Goal: Information Seeking & Learning: Learn about a topic

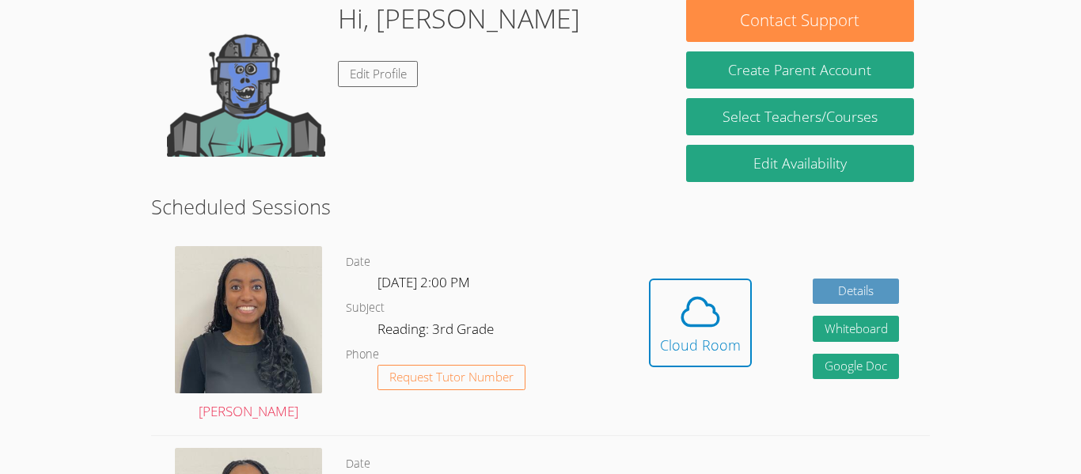
scroll to position [261, 0]
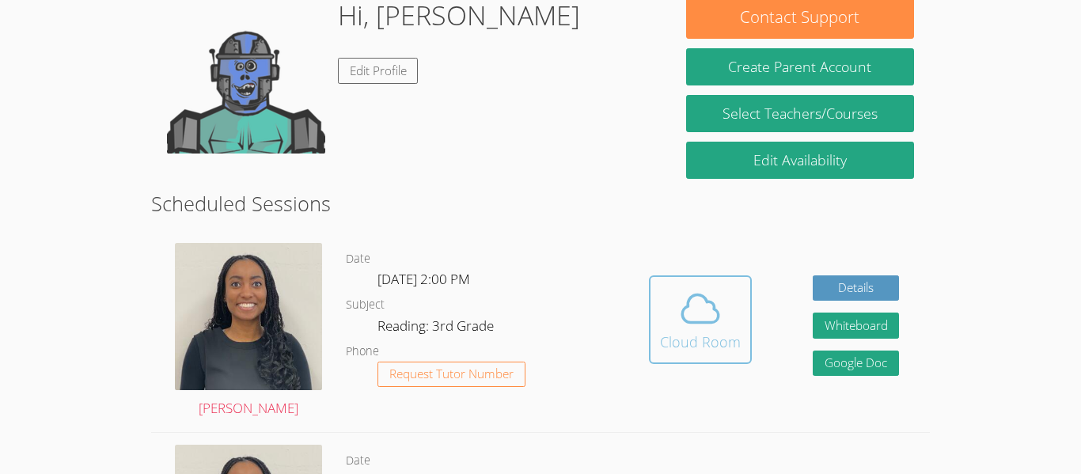
click at [704, 344] on div "Cloud Room" at bounding box center [700, 342] width 81 height 22
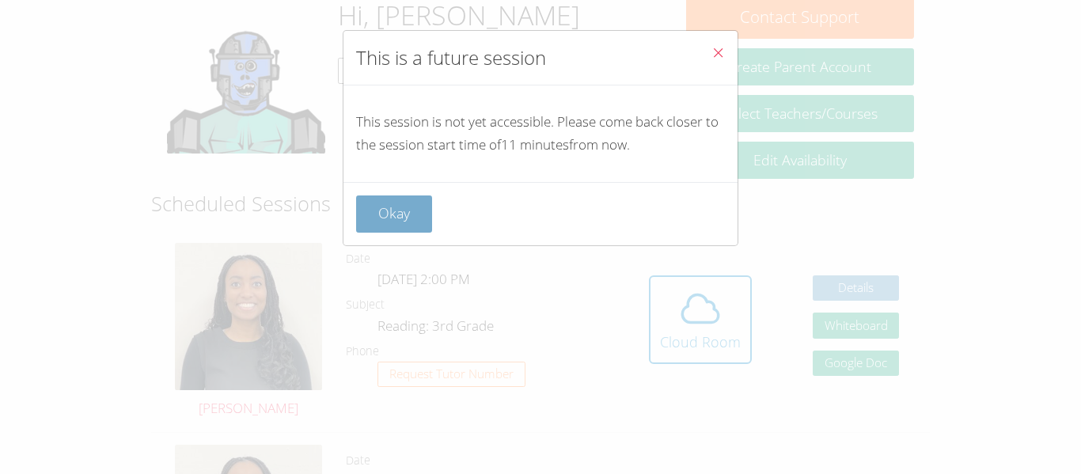
click at [398, 203] on button "Okay" at bounding box center [394, 214] width 76 height 37
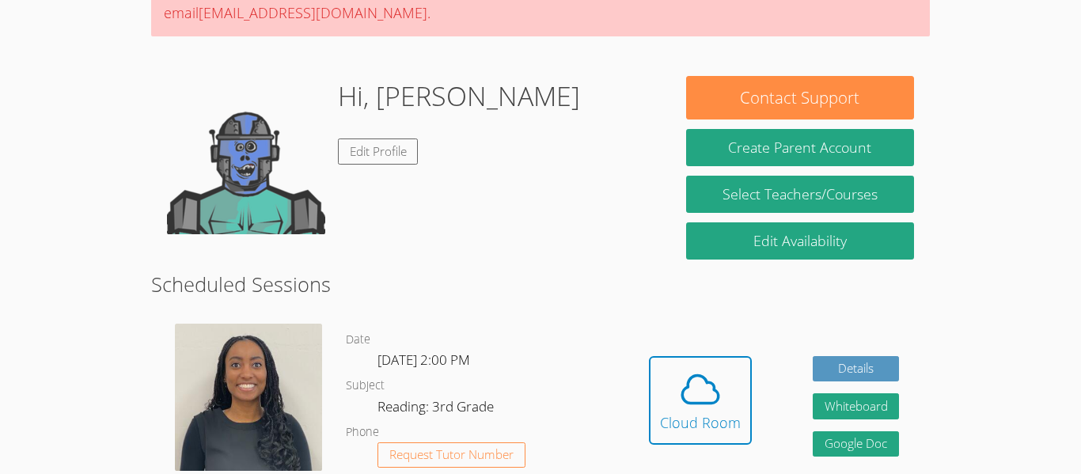
scroll to position [173, 0]
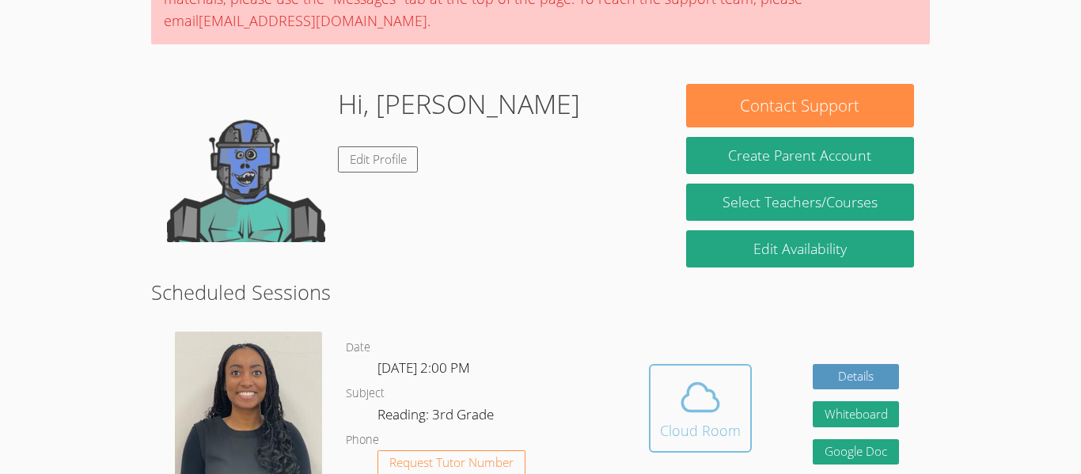
click at [696, 426] on div "Cloud Room" at bounding box center [700, 431] width 81 height 22
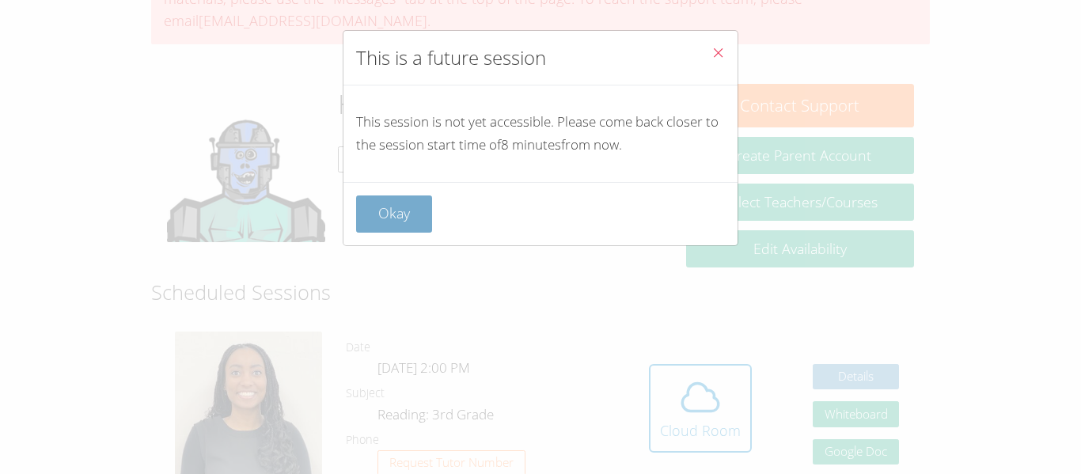
click at [417, 219] on button "Okay" at bounding box center [394, 214] width 76 height 37
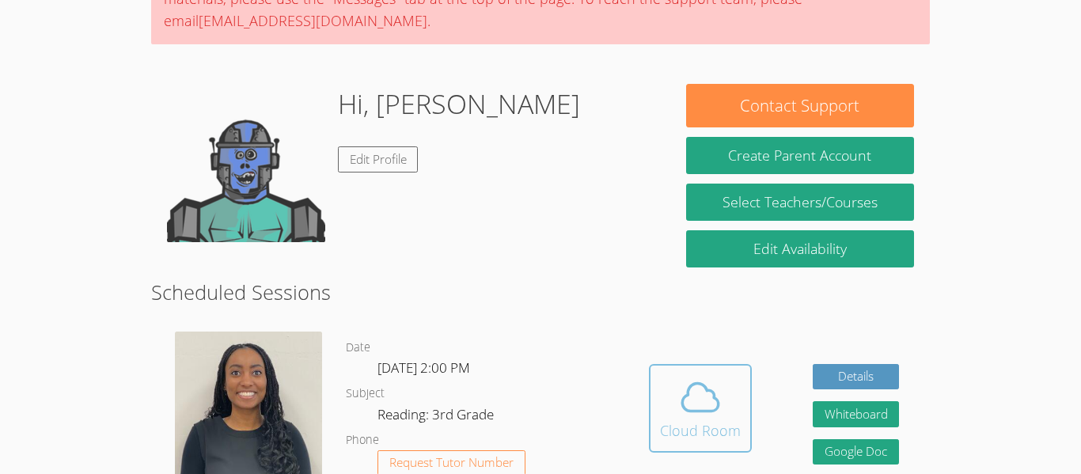
click at [659, 395] on button "Cloud Room" at bounding box center [700, 408] width 103 height 89
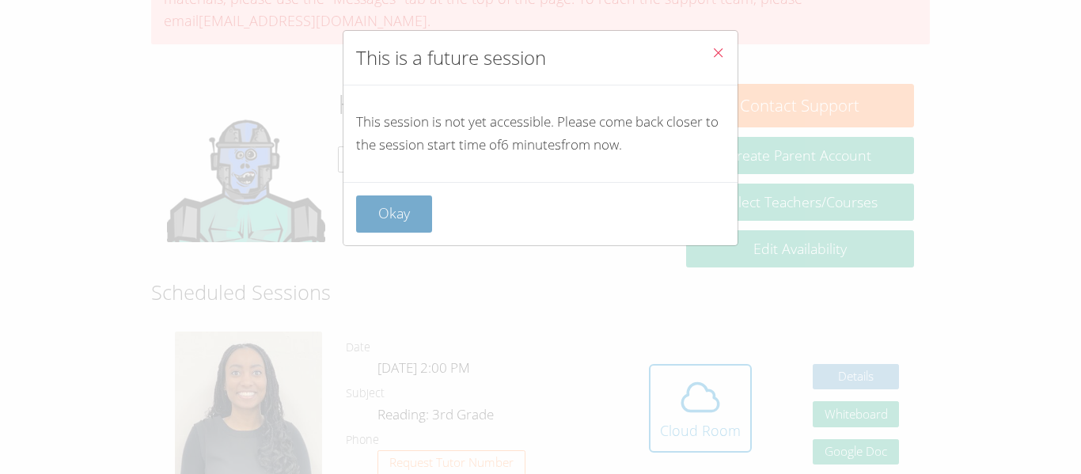
click at [421, 210] on button "Okay" at bounding box center [394, 214] width 76 height 37
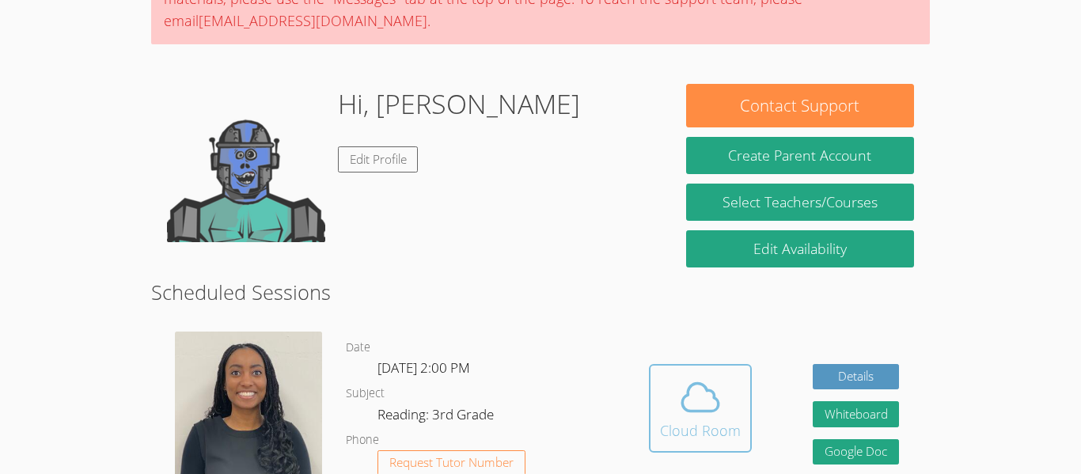
click at [689, 402] on icon at bounding box center [700, 397] width 44 height 44
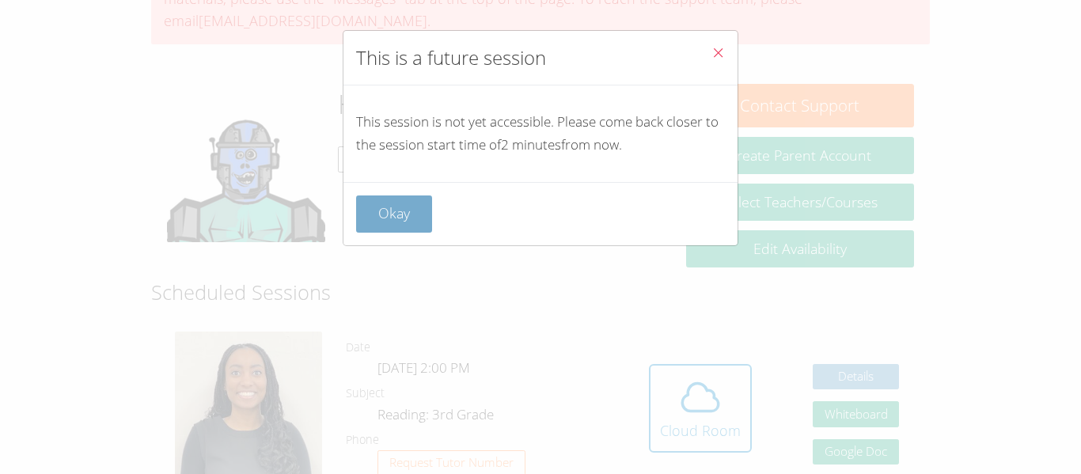
click at [383, 205] on button "Okay" at bounding box center [394, 214] width 76 height 37
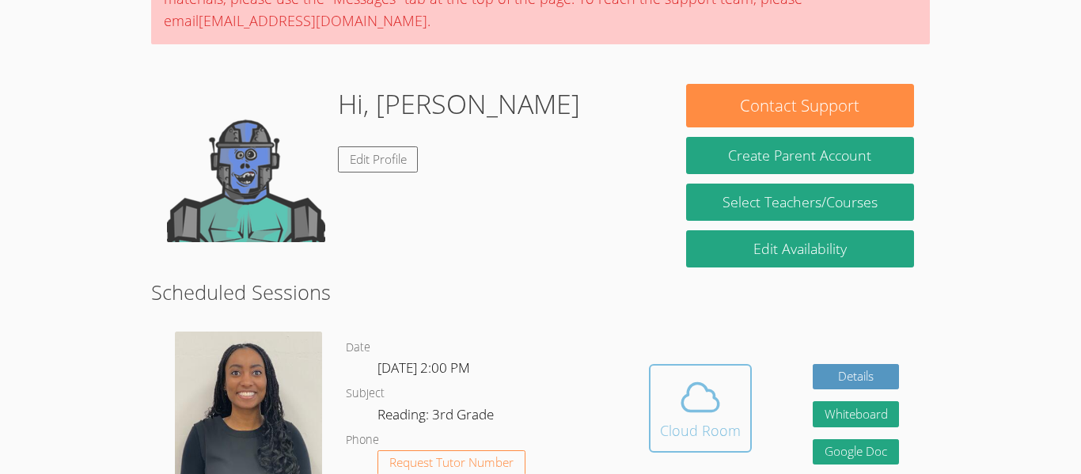
click at [649, 390] on button "Cloud Room" at bounding box center [700, 408] width 103 height 89
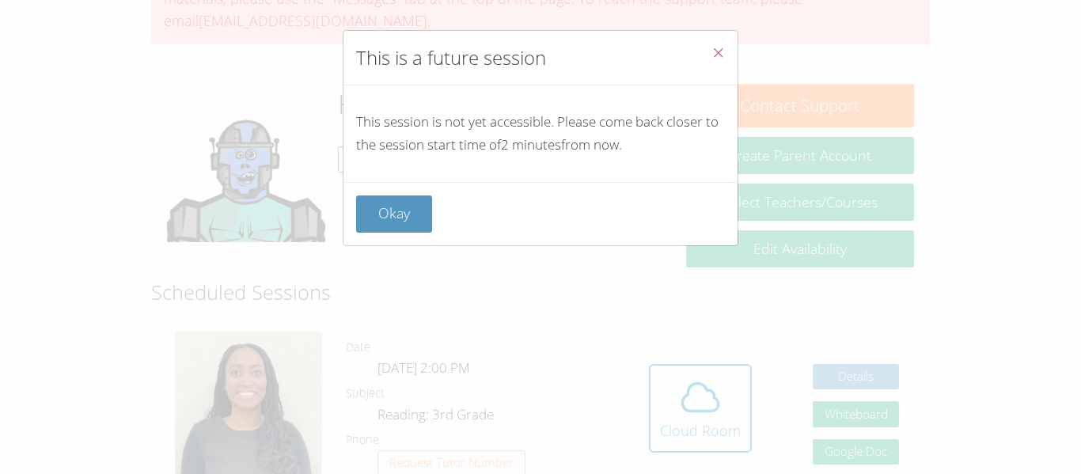
click at [701, 55] on button "Close" at bounding box center [718, 55] width 39 height 48
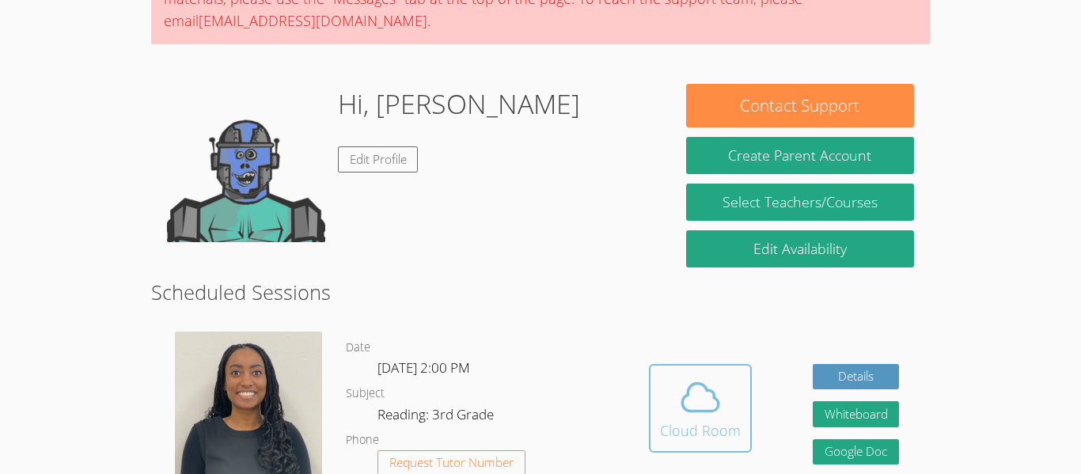
click at [709, 423] on div "Cloud Room" at bounding box center [700, 431] width 81 height 22
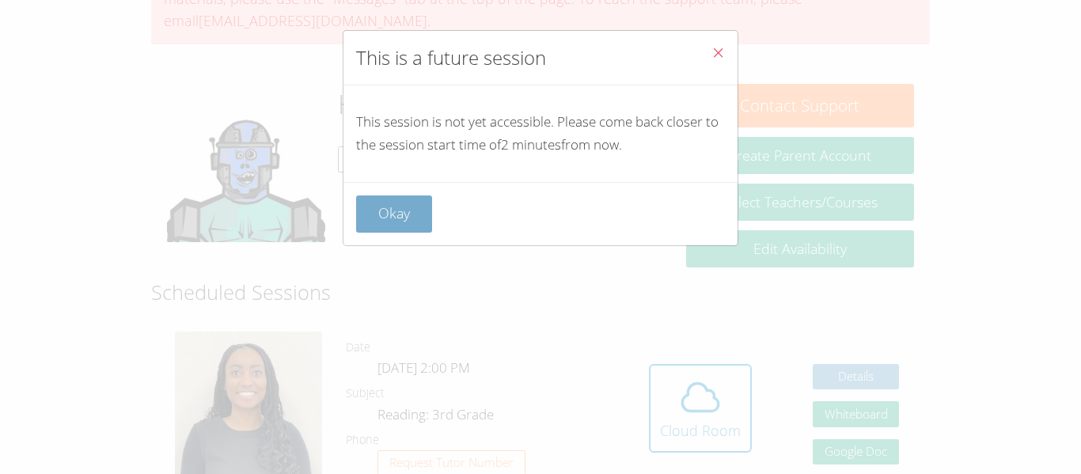
click at [387, 229] on button "Okay" at bounding box center [394, 214] width 76 height 37
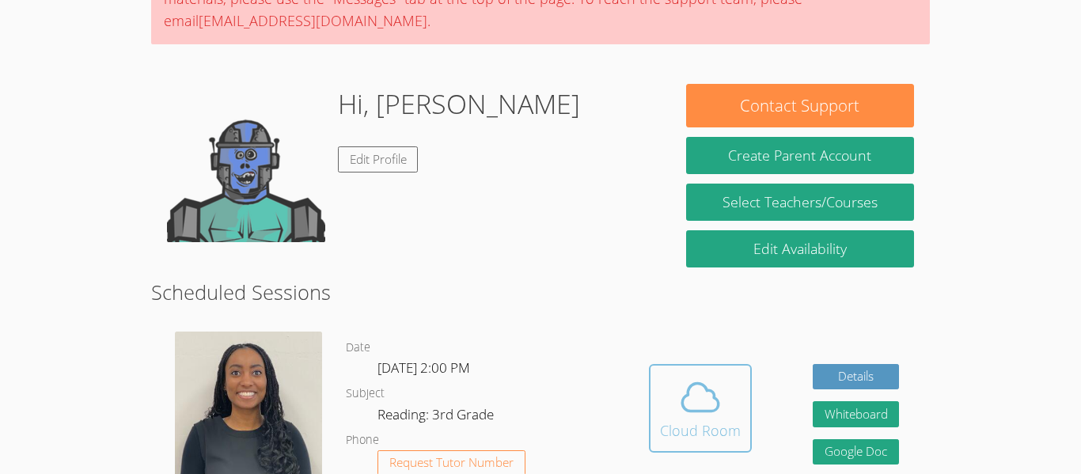
click at [709, 411] on icon at bounding box center [700, 397] width 36 height 28
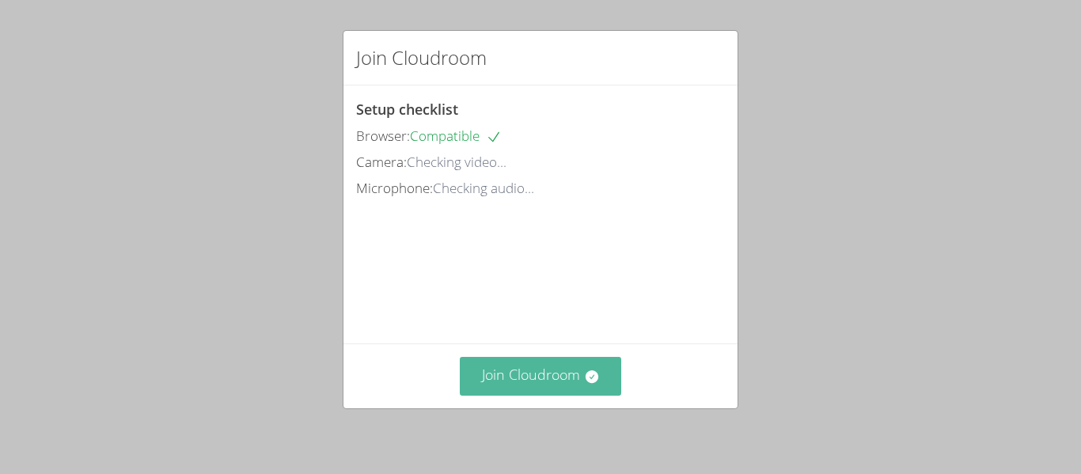
click at [559, 377] on button "Join Cloudroom" at bounding box center [541, 376] width 162 height 39
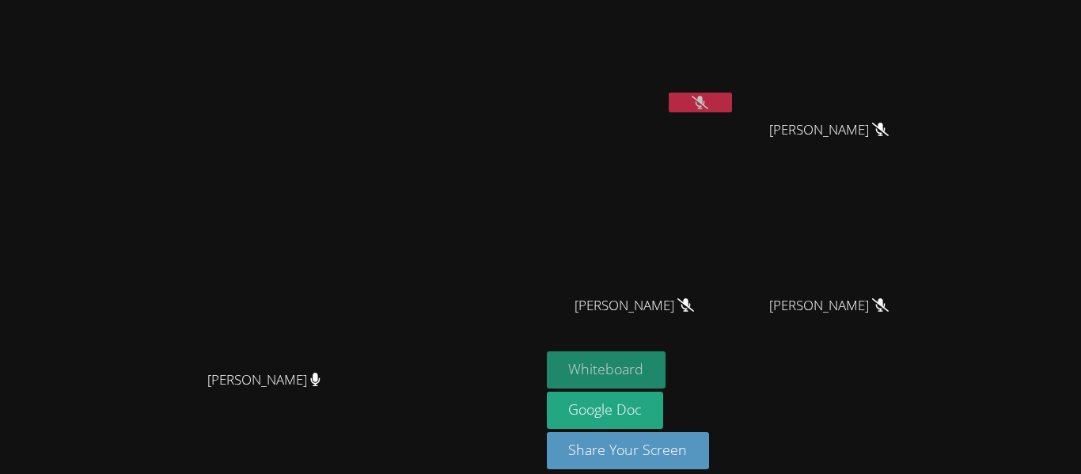
click at [667, 361] on button "Whiteboard" at bounding box center [607, 369] width 120 height 37
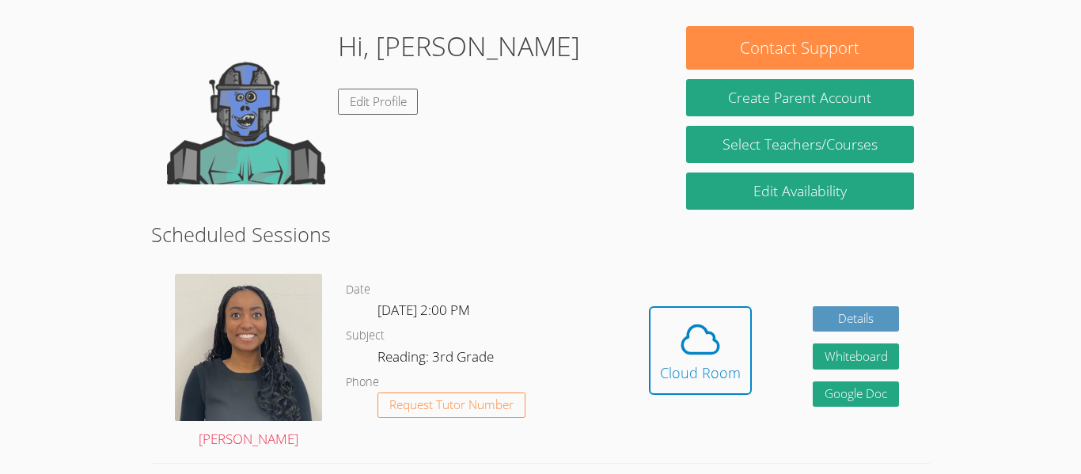
scroll to position [251, 0]
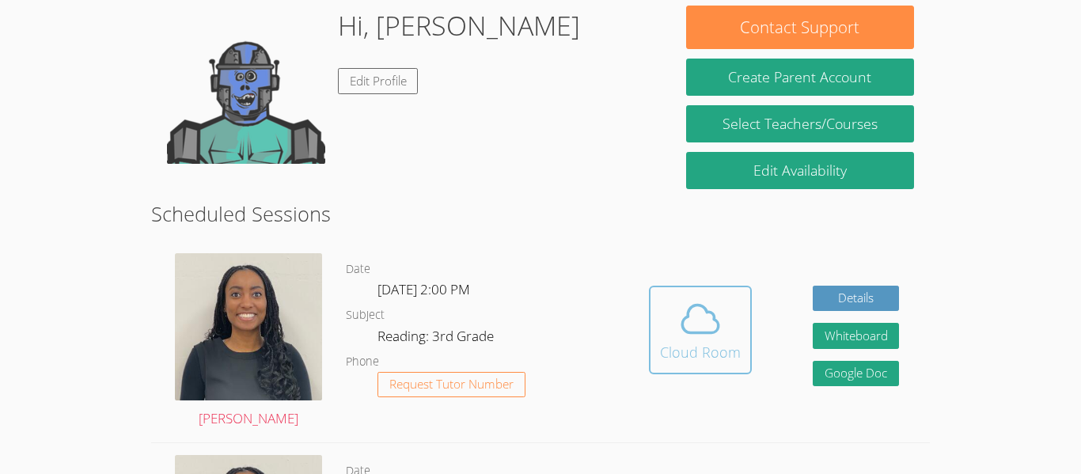
click at [720, 355] on div "Cloud Room" at bounding box center [700, 352] width 81 height 22
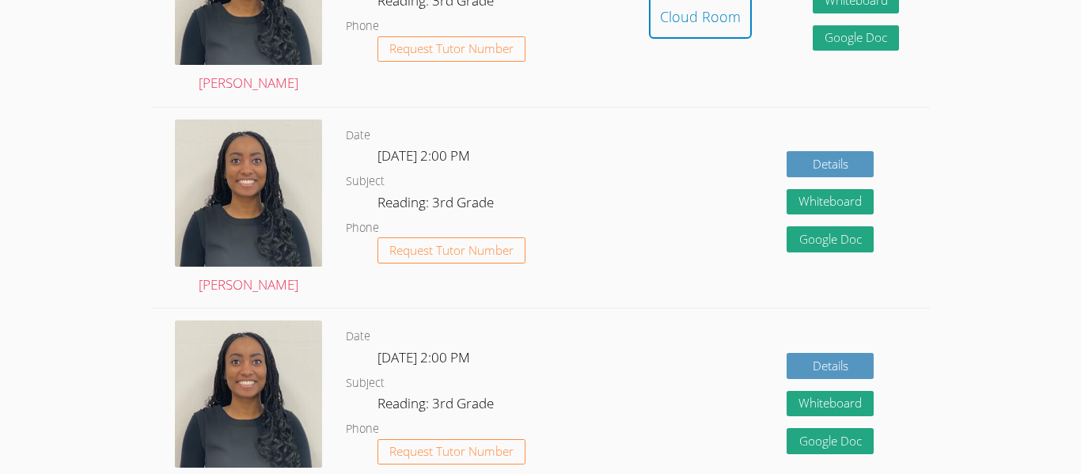
scroll to position [0, 0]
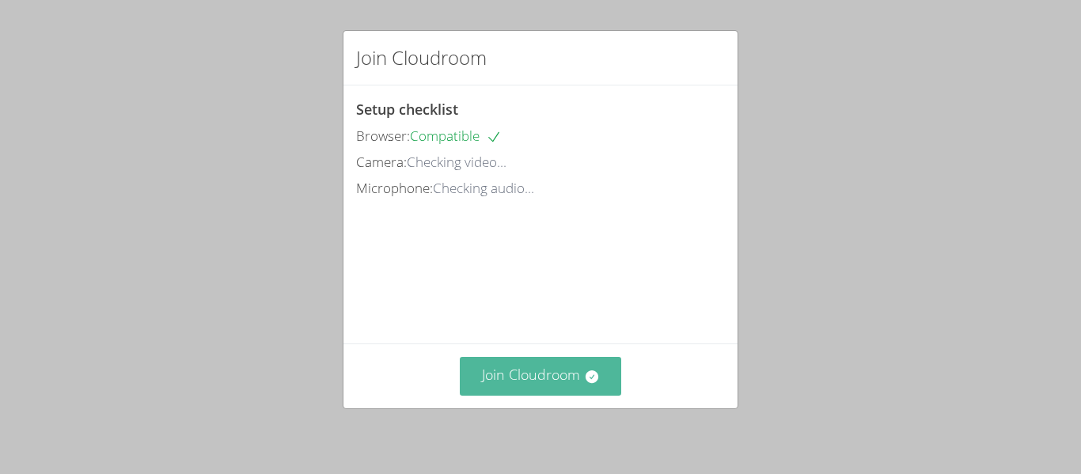
click at [546, 377] on button "Join Cloudroom" at bounding box center [541, 376] width 162 height 39
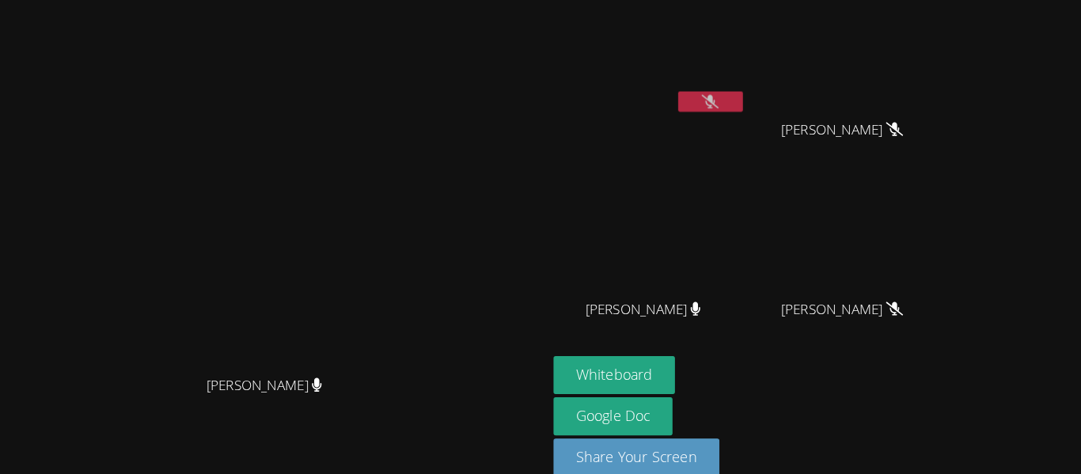
click at [709, 101] on icon at bounding box center [700, 102] width 17 height 13
click at [732, 111] on button at bounding box center [700, 103] width 63 height 20
click at [930, 34] on video at bounding box center [836, 59] width 188 height 106
click at [667, 367] on button "Whiteboard" at bounding box center [607, 369] width 120 height 37
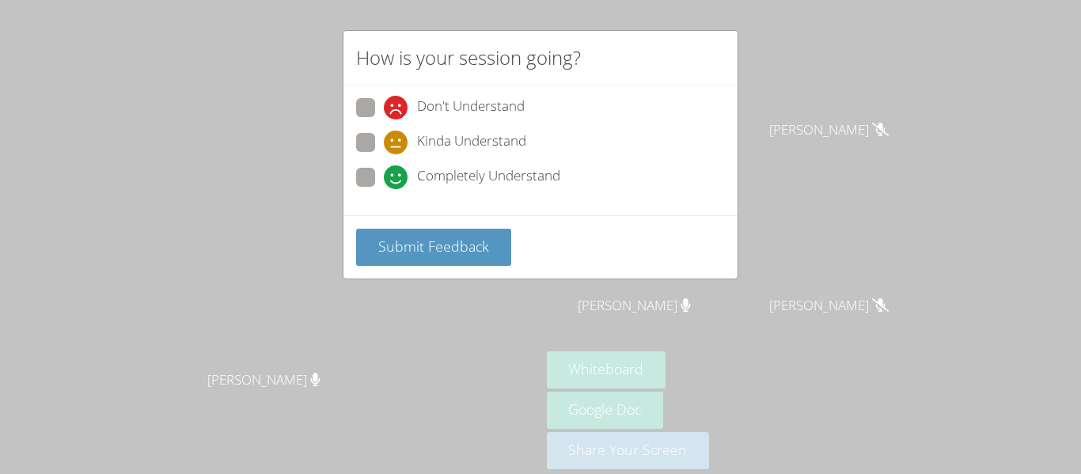
click at [460, 103] on span "Don't Understand" at bounding box center [471, 108] width 108 height 24
click at [397, 103] on input "Don't Understand" at bounding box center [390, 104] width 13 height 13
radio input "true"
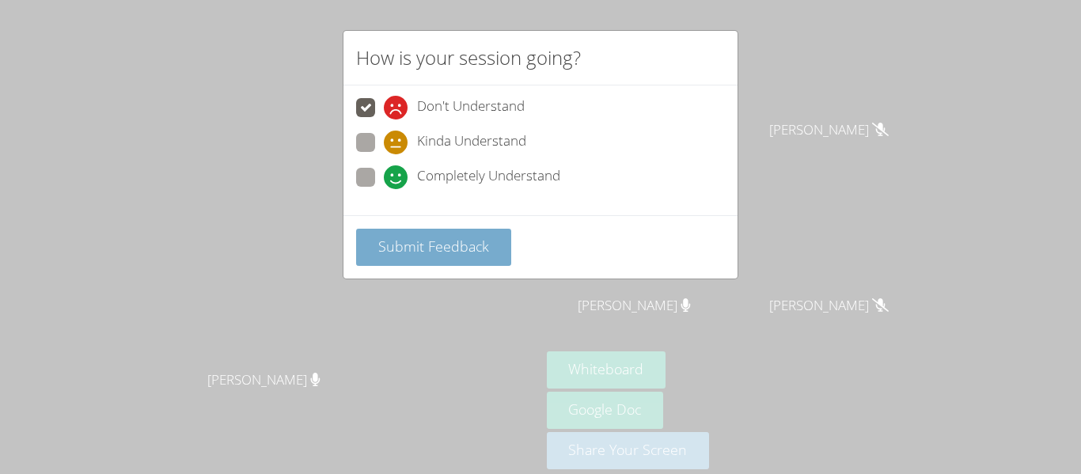
click at [468, 260] on button "Submit Feedback" at bounding box center [433, 247] width 155 height 37
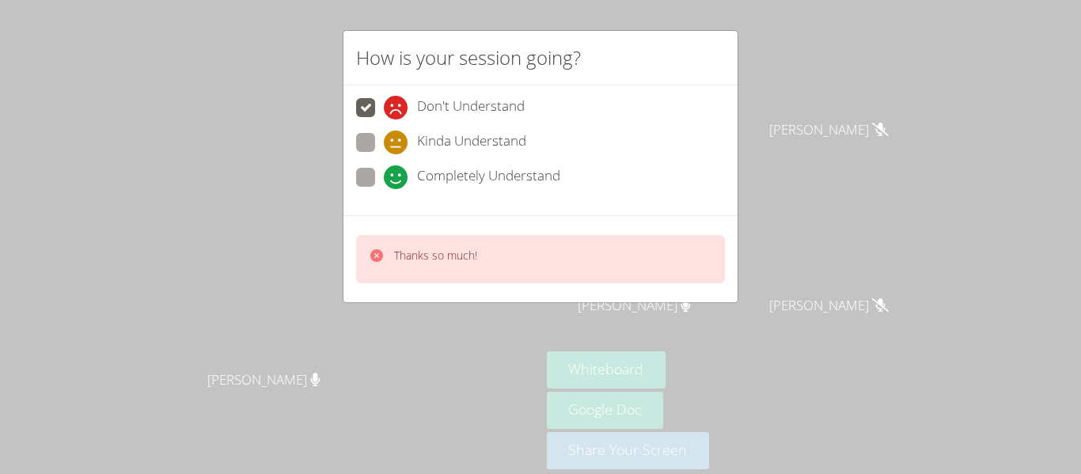
click at [439, 176] on span "Completely Understand" at bounding box center [488, 177] width 143 height 24
click at [397, 176] on input "Completely Understand" at bounding box center [390, 174] width 13 height 13
radio input "true"
click at [449, 211] on div "Don't Understand Kinda Understand Completely Understand" at bounding box center [541, 150] width 394 height 130
click at [443, 202] on div "Don't Understand Kinda Understand Completely Understand" at bounding box center [541, 150] width 394 height 130
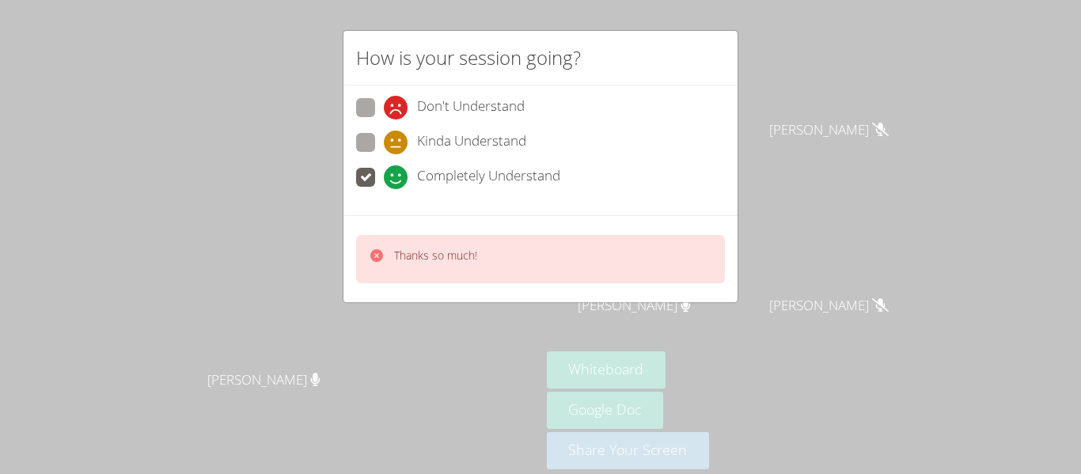
click at [450, 198] on div "Don't Understand Kinda Understand Completely Understand" at bounding box center [541, 150] width 394 height 130
click at [462, 275] on div "Thanks so much!" at bounding box center [540, 259] width 369 height 48
click at [389, 291] on video at bounding box center [269, 214] width 237 height 297
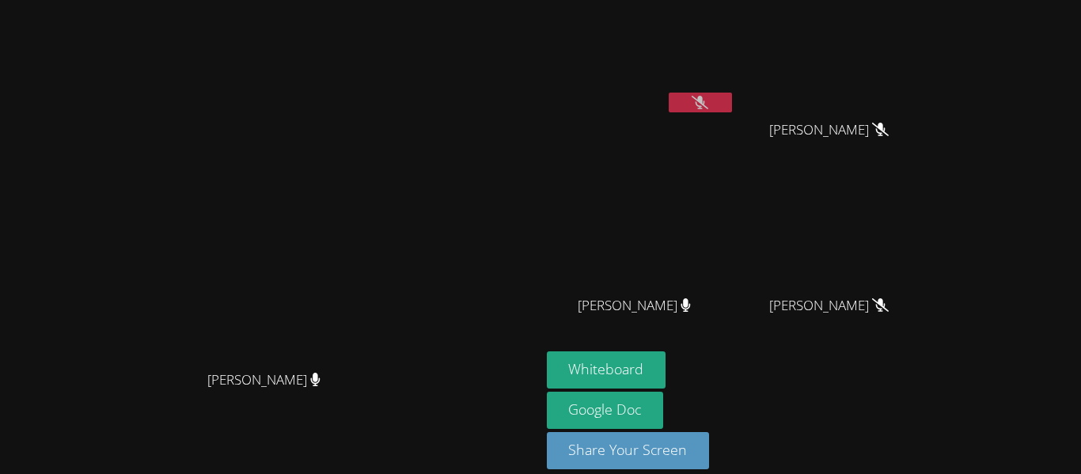
click at [389, 283] on video at bounding box center [269, 214] width 237 height 297
click at [709, 97] on icon at bounding box center [700, 102] width 17 height 13
